Goal: Find specific page/section: Find specific page/section

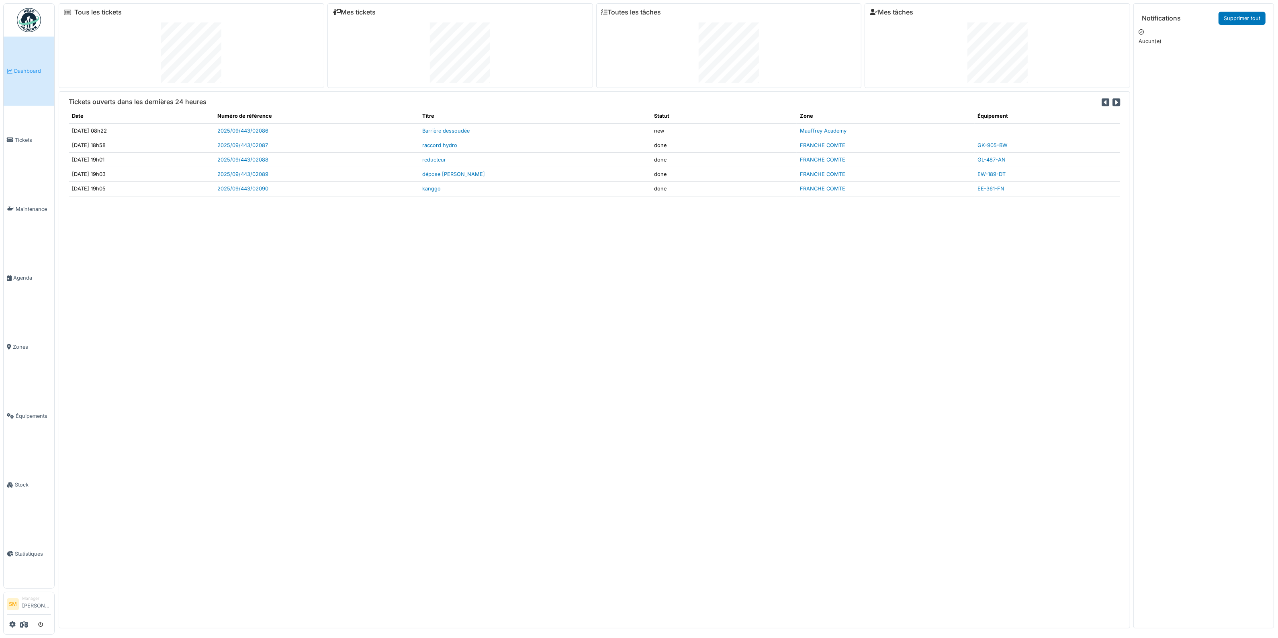
click at [29, 14] on img at bounding box center [29, 20] width 24 height 24
click at [267, 158] on link "2025/09/443/02091" at bounding box center [242, 160] width 50 height 6
